Goal: Transaction & Acquisition: Purchase product/service

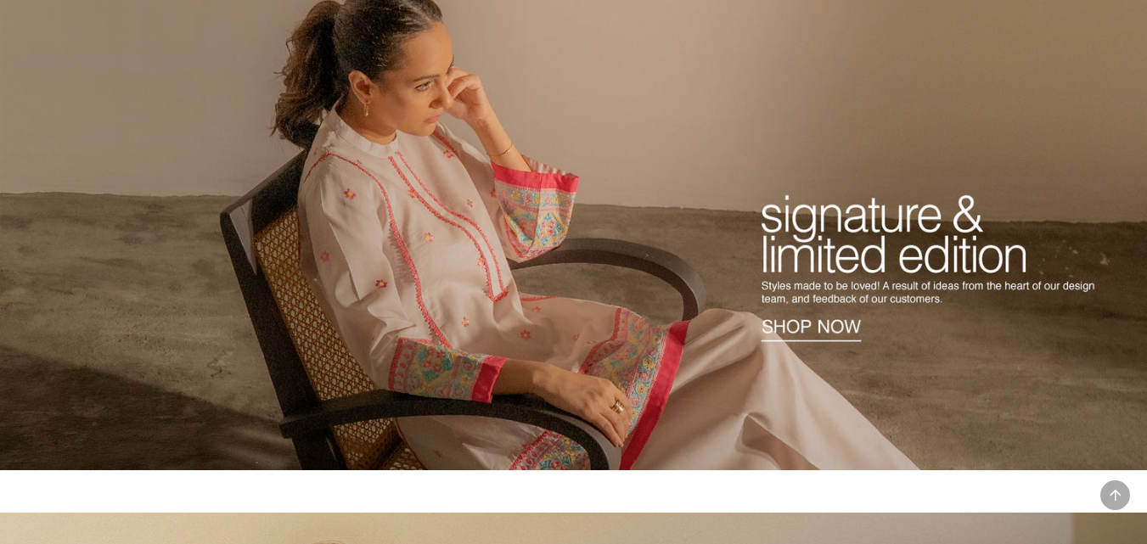
scroll to position [10, 0]
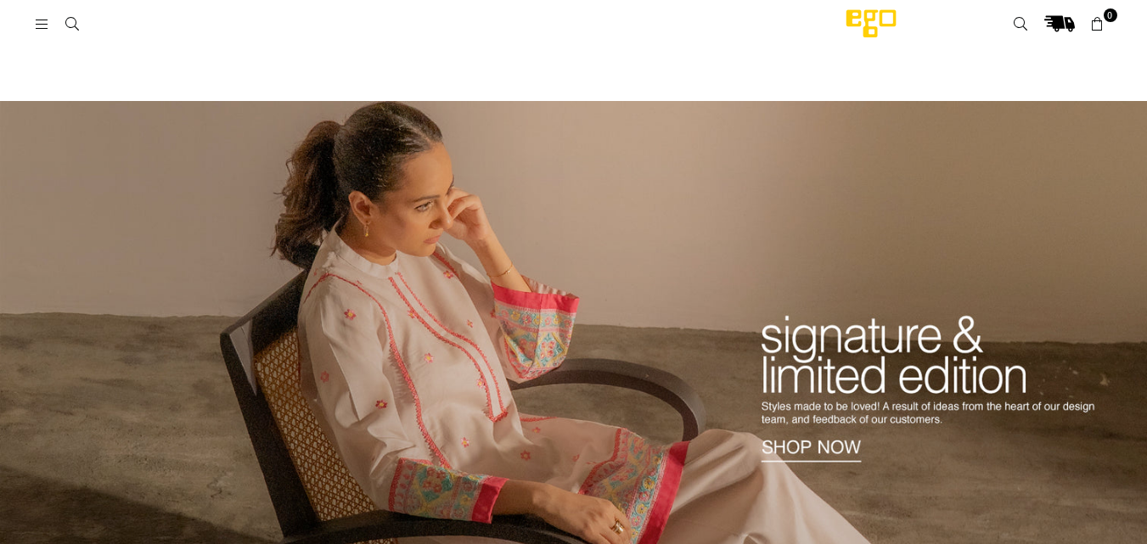
click at [41, 19] on icon at bounding box center [42, 24] width 15 height 15
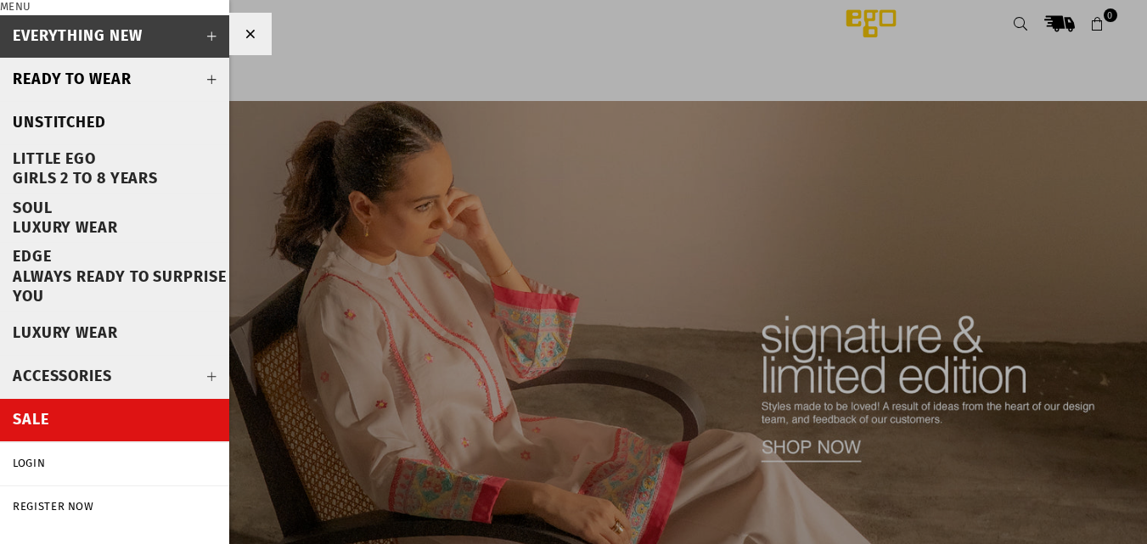
click at [197, 80] on icon at bounding box center [212, 80] width 34 height 34
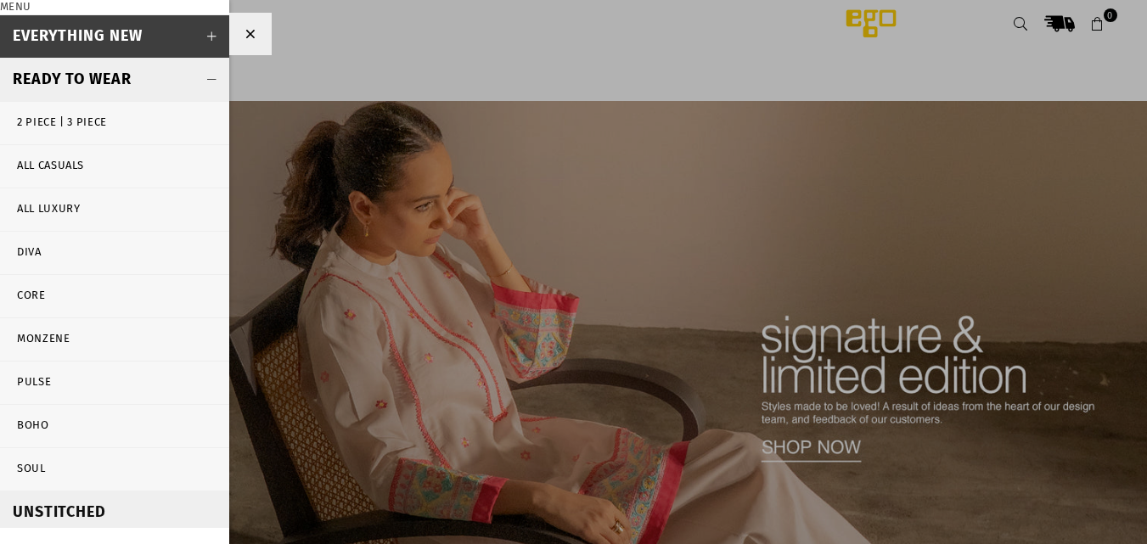
click at [47, 163] on link "All Casuals" at bounding box center [114, 166] width 229 height 42
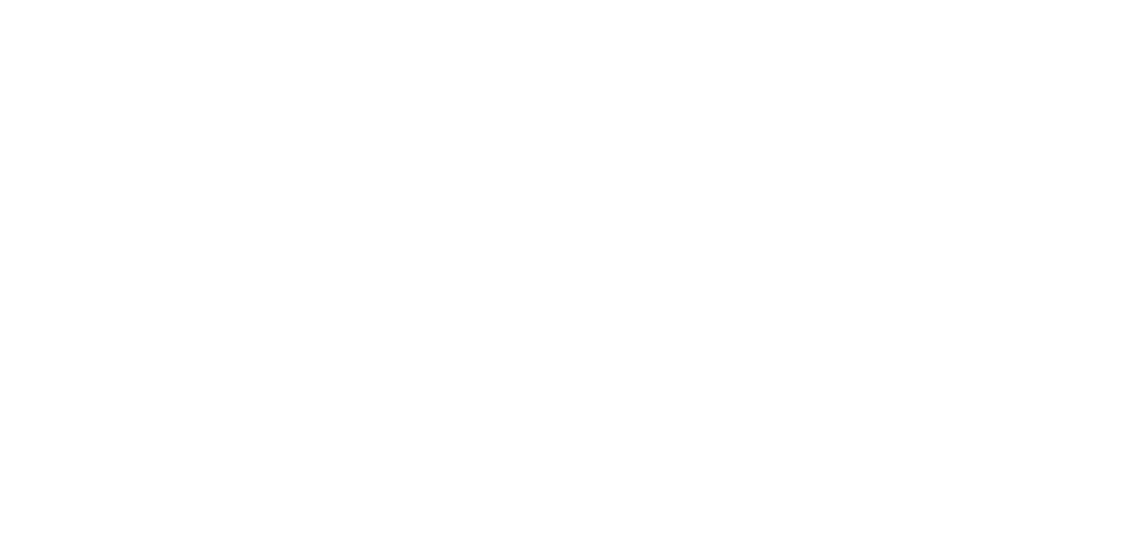
select select "**********"
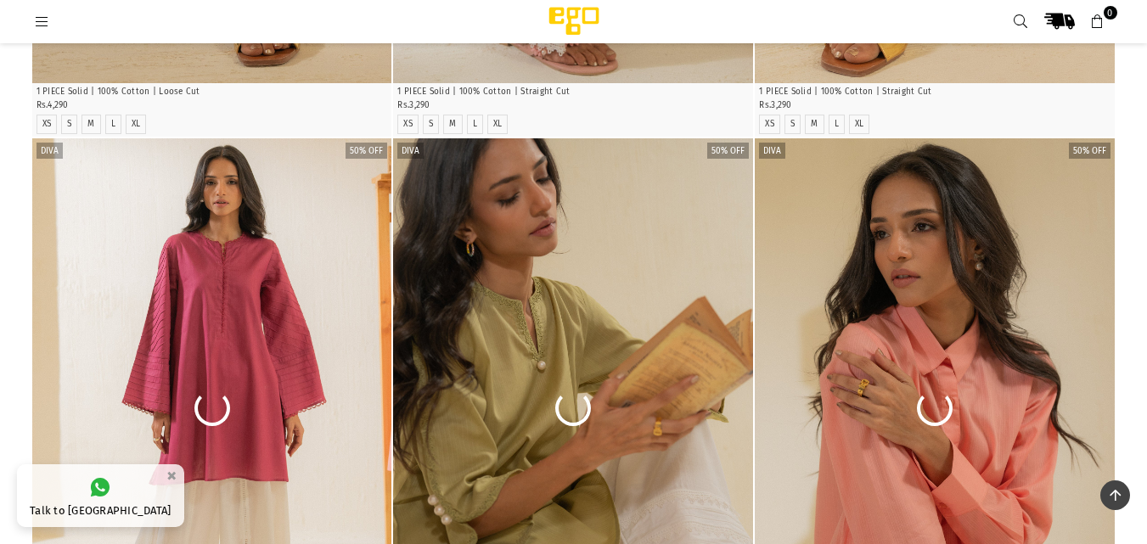
scroll to position [5491, 0]
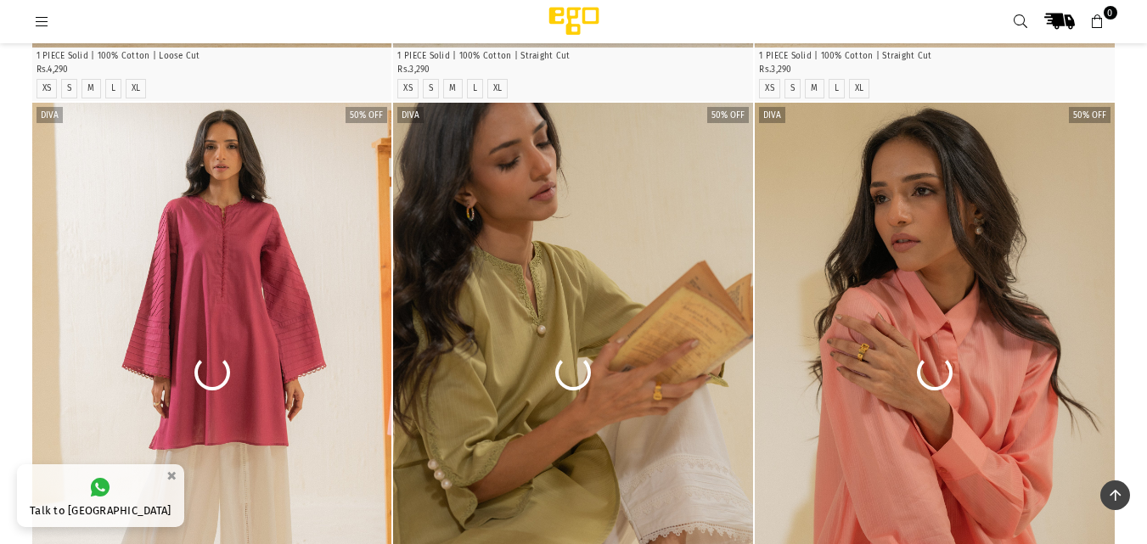
drag, startPoint x: 1152, startPoint y: 398, endPoint x: 1159, endPoint y: 577, distance: 179.2
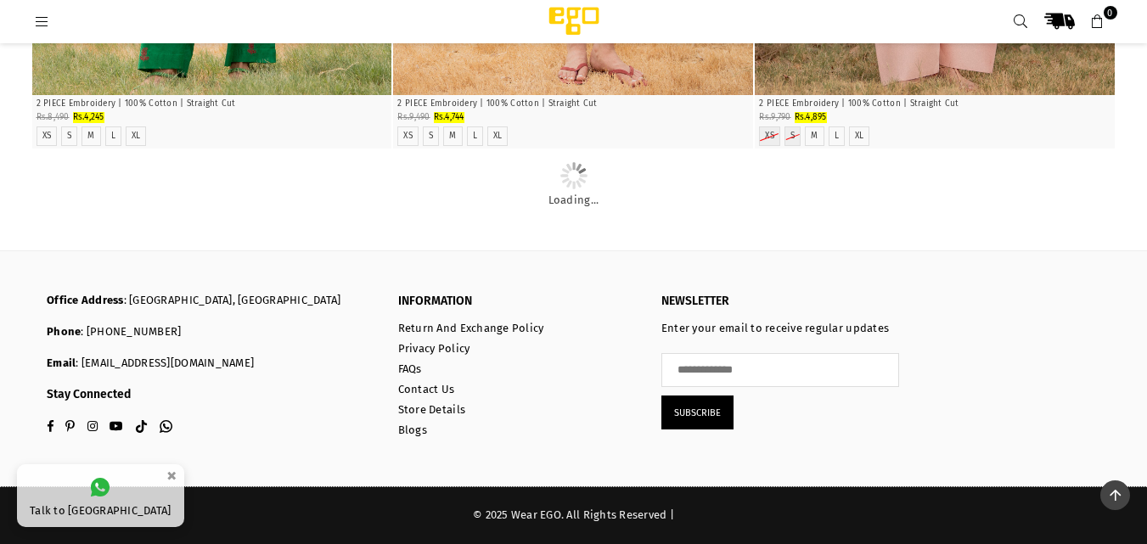
scroll to position [9719, 0]
